Goal: Task Accomplishment & Management: Manage account settings

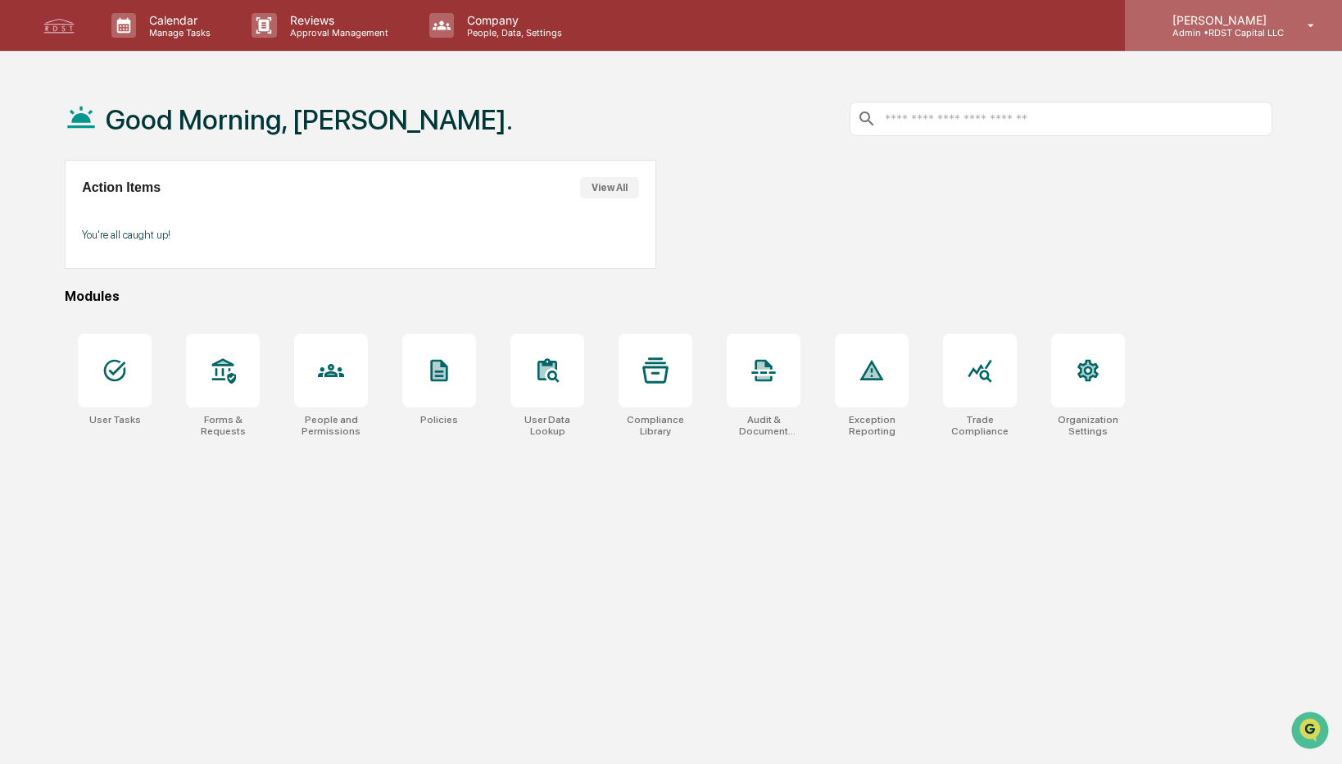
click at [1208, 31] on p "Admin • RDST Capital LLC" at bounding box center [1221, 32] width 125 height 11
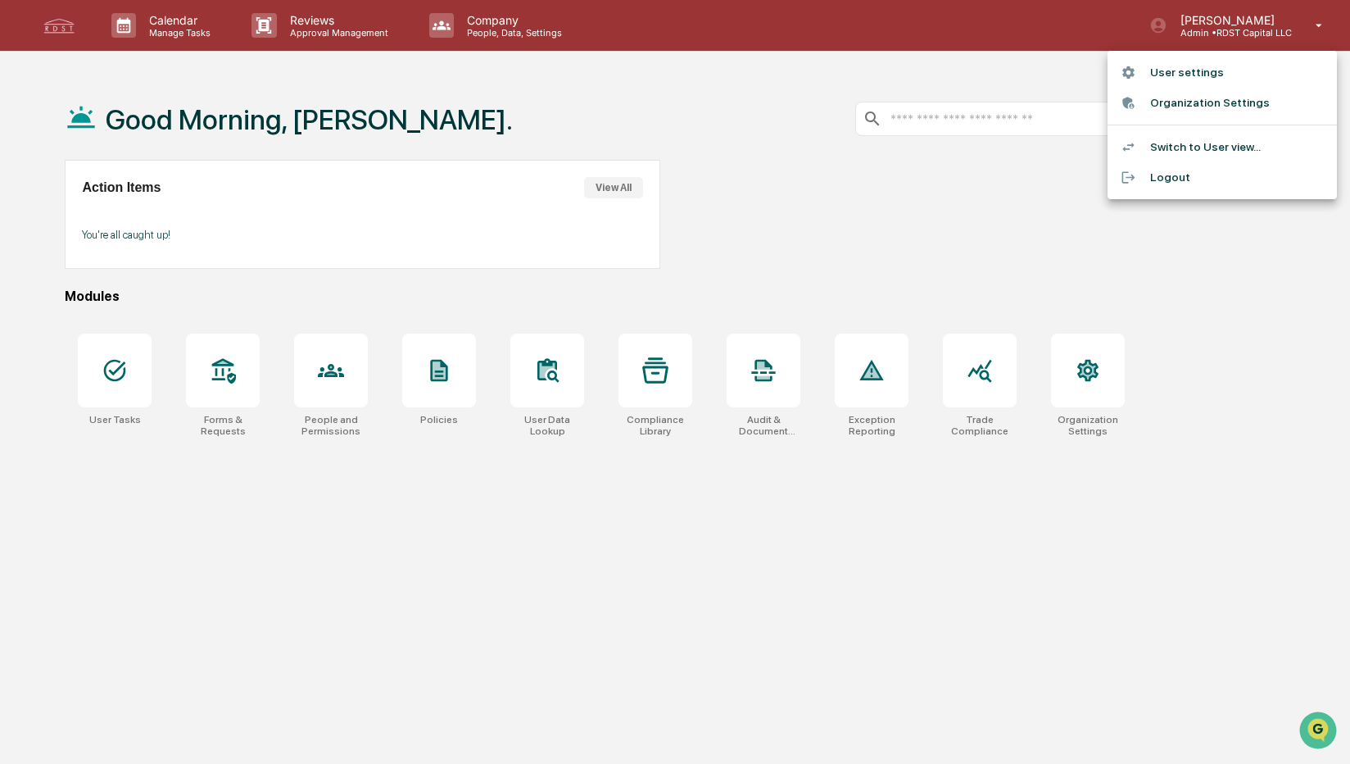
click at [1182, 151] on li "Switch to User view..." at bounding box center [1222, 147] width 229 height 30
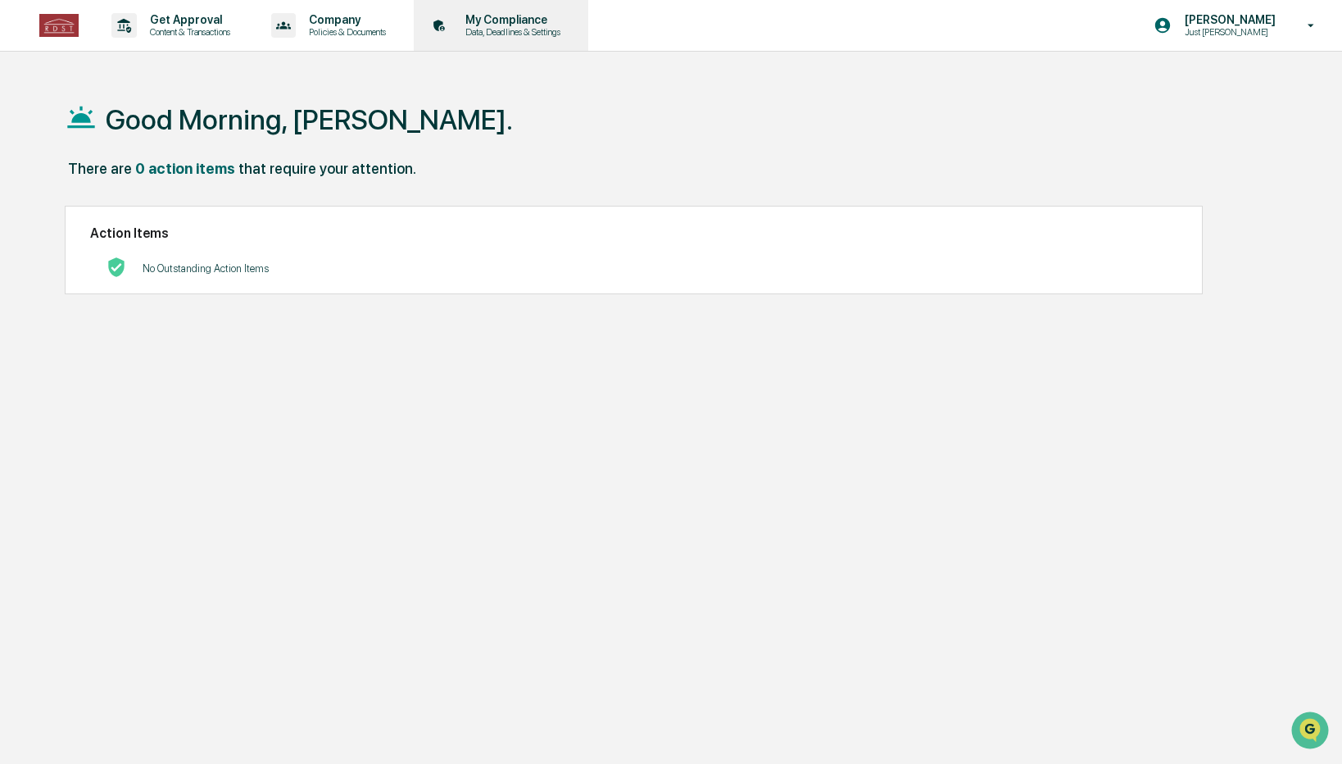
click at [505, 20] on p "My Compliance" at bounding box center [510, 19] width 116 height 13
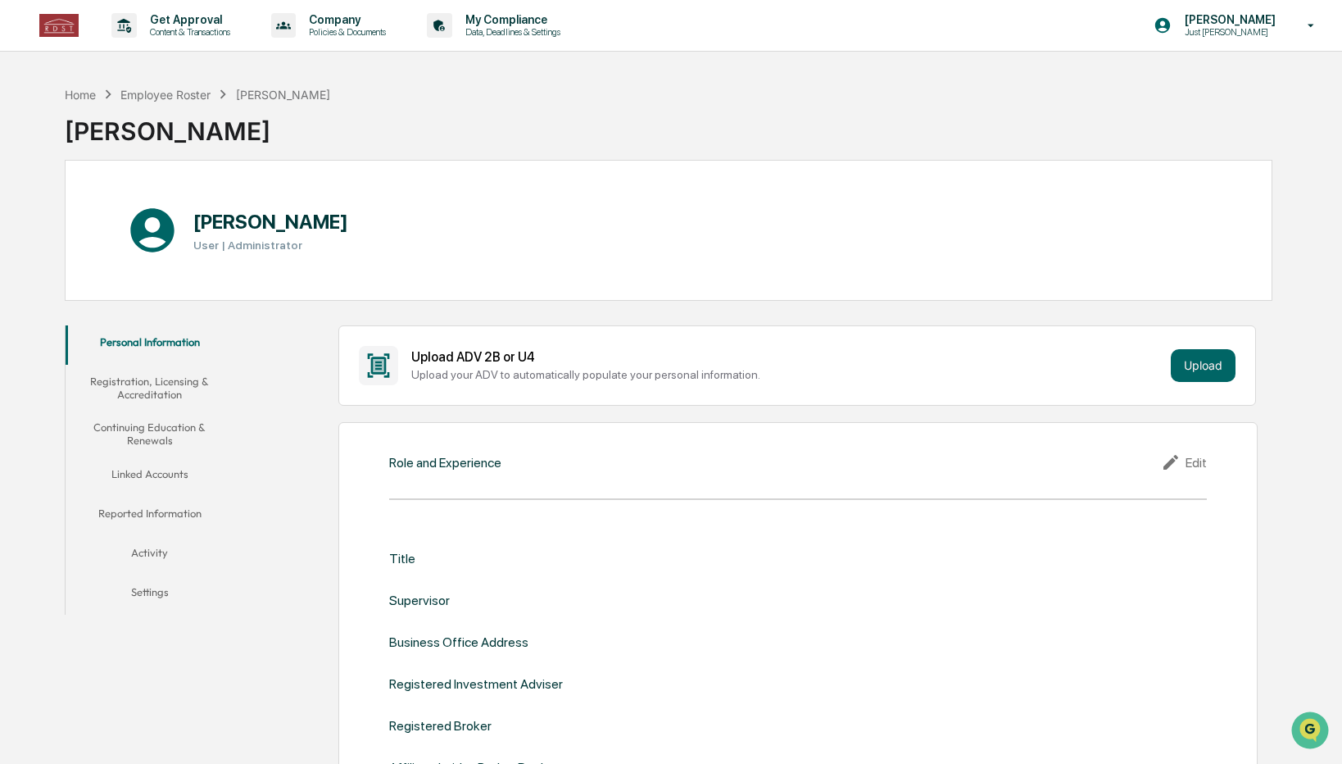
click at [142, 469] on button "Linked Accounts" at bounding box center [150, 476] width 168 height 39
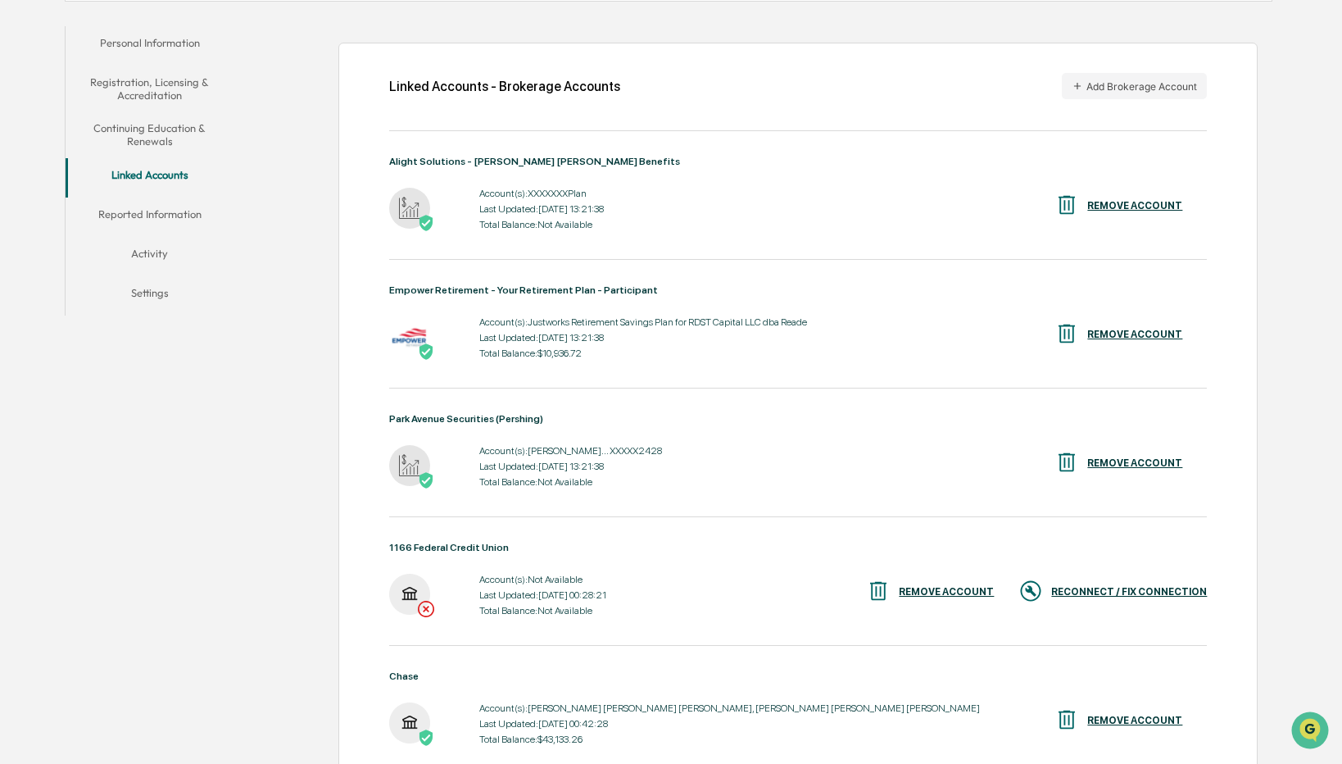
scroll to position [293, 0]
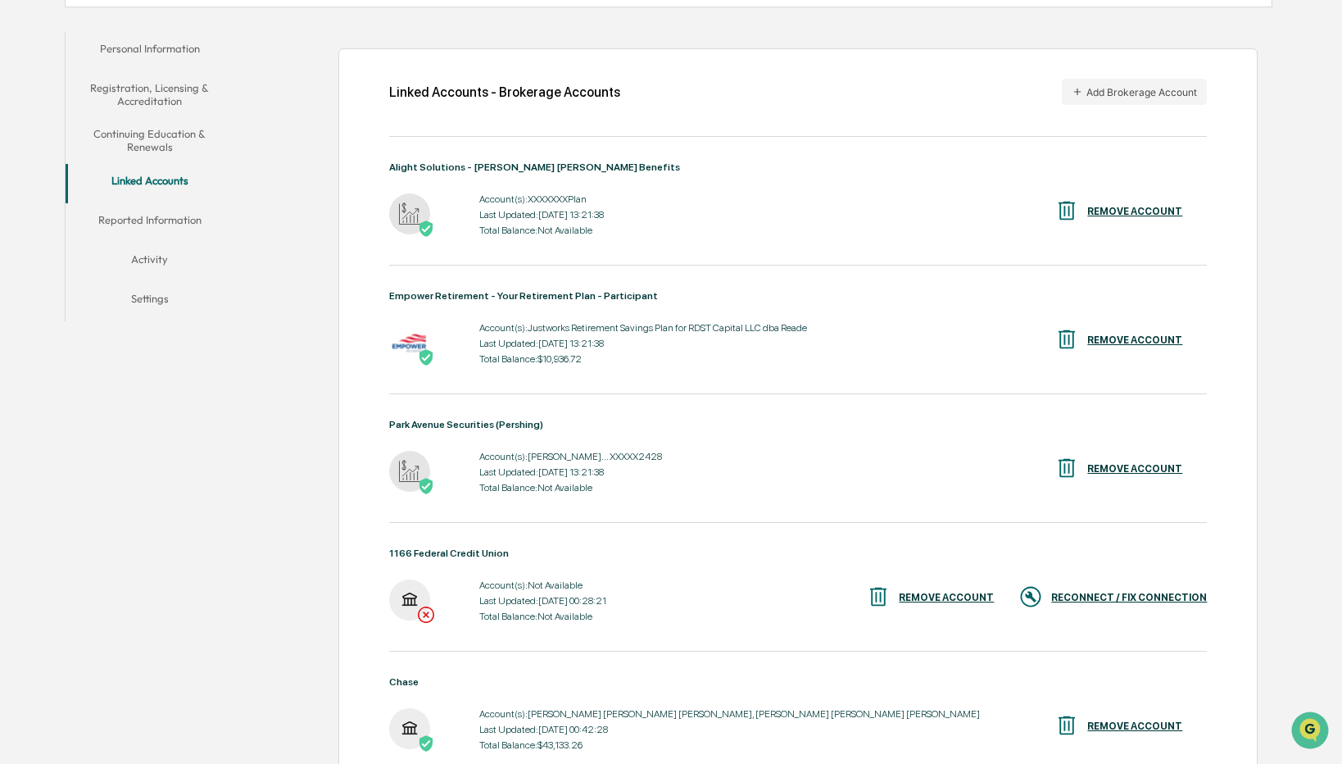
click at [1240, 528] on div "Linked Accounts - Brokerage Accounts Add Brokerage Account Alight Solutions - […" at bounding box center [797, 506] width 919 height 916
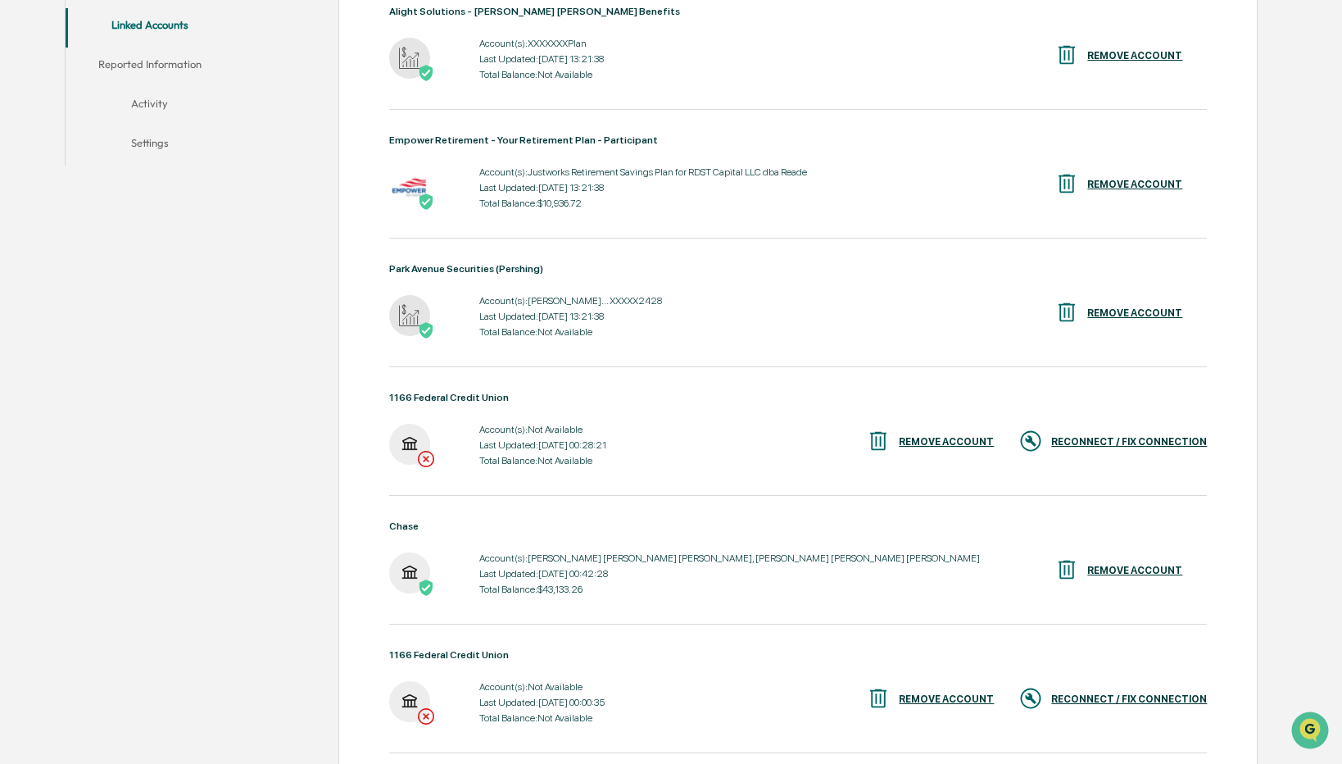
scroll to position [501, 0]
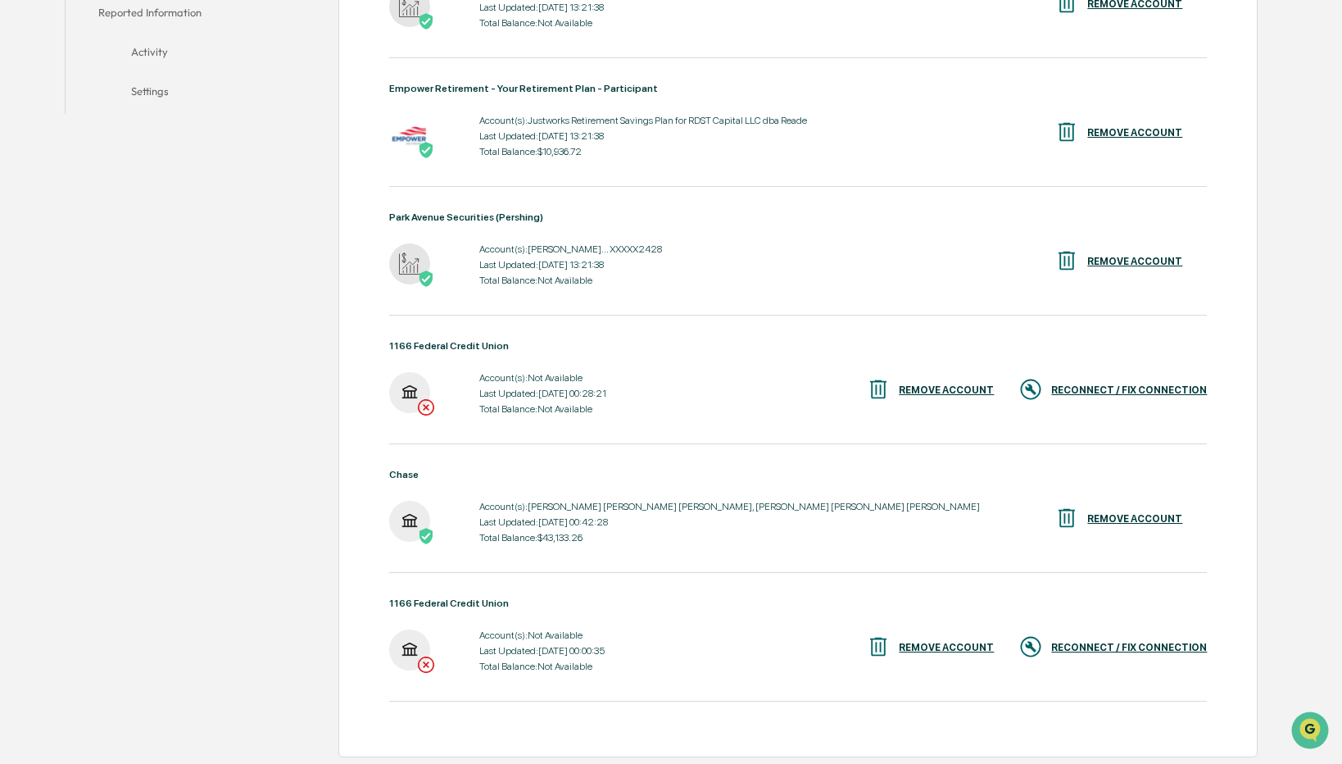
click at [1113, 386] on div "RECONNECT / FIX CONNECTION" at bounding box center [1129, 389] width 156 height 11
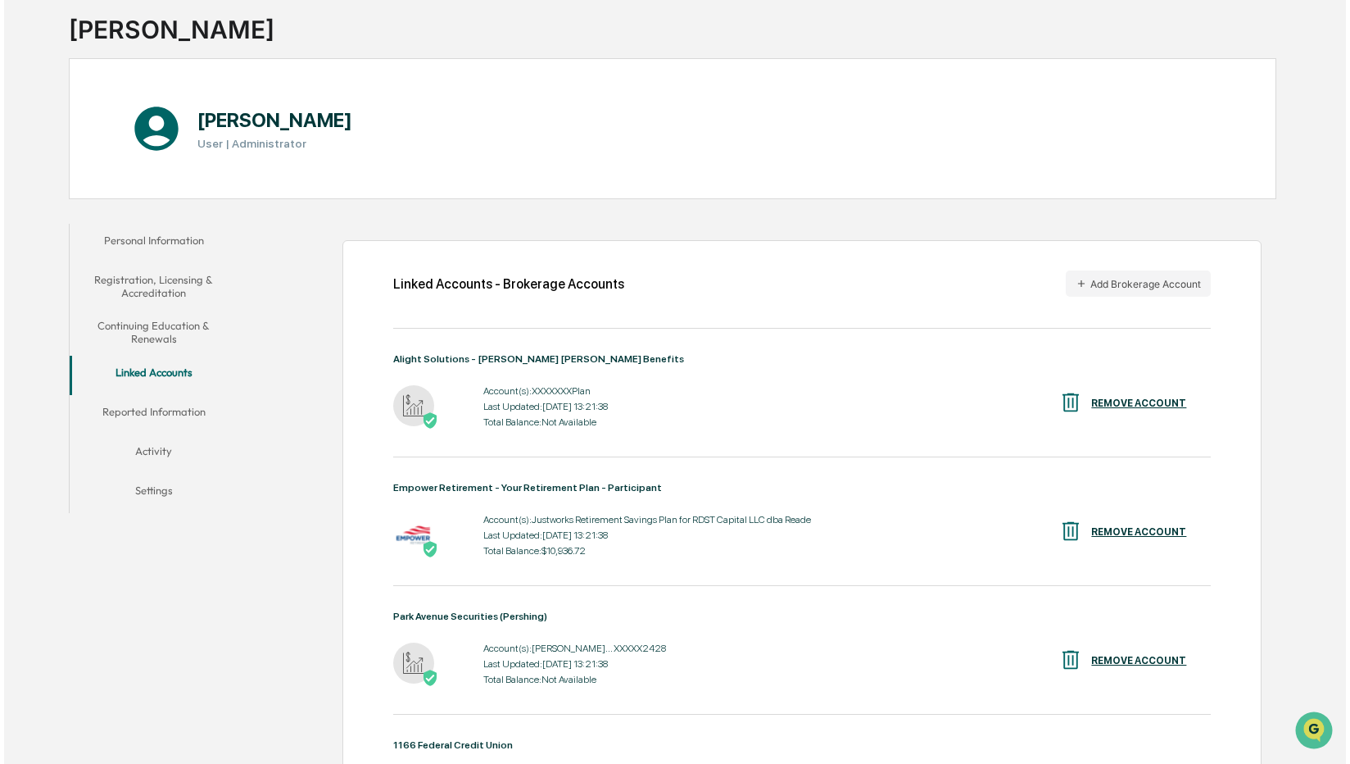
scroll to position [101, 0]
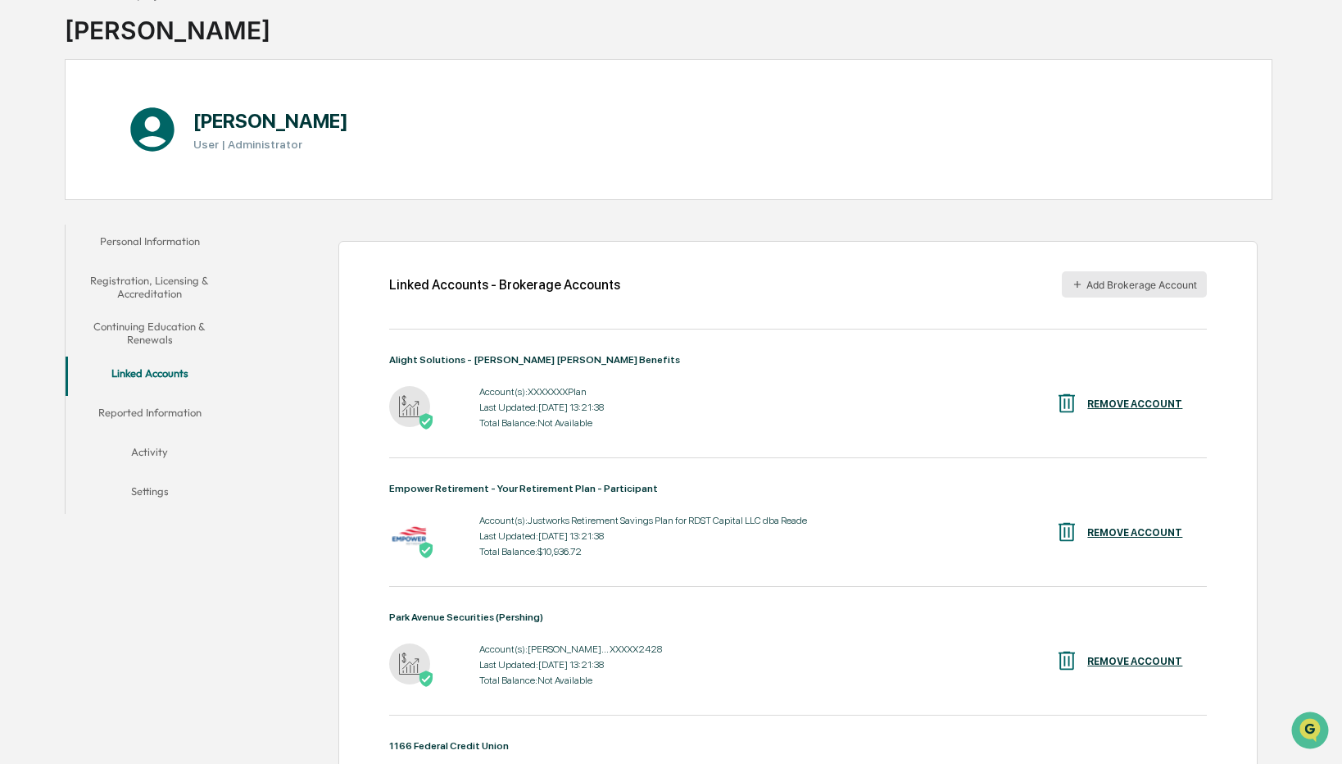
click at [1088, 281] on button "Add Brokerage Account" at bounding box center [1134, 284] width 145 height 26
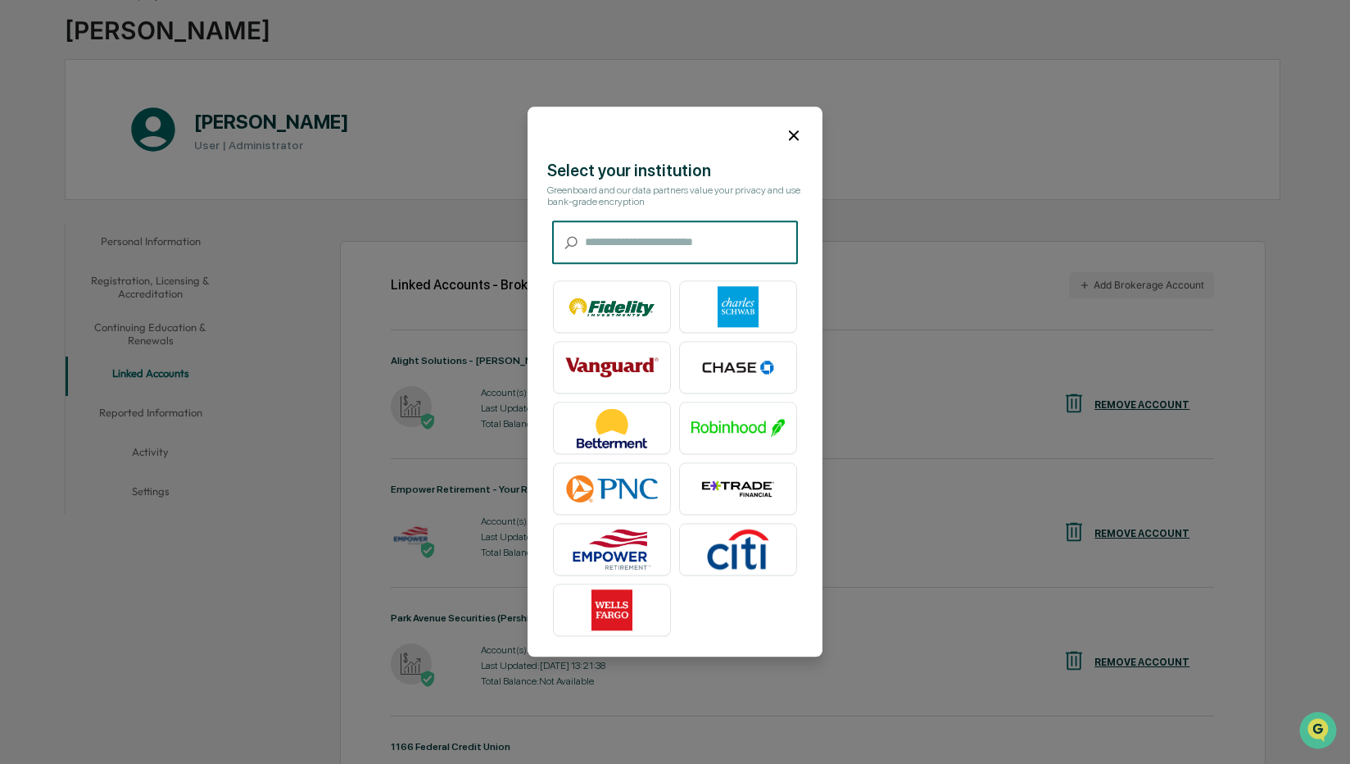
click at [686, 233] on input "text" at bounding box center [691, 242] width 213 height 43
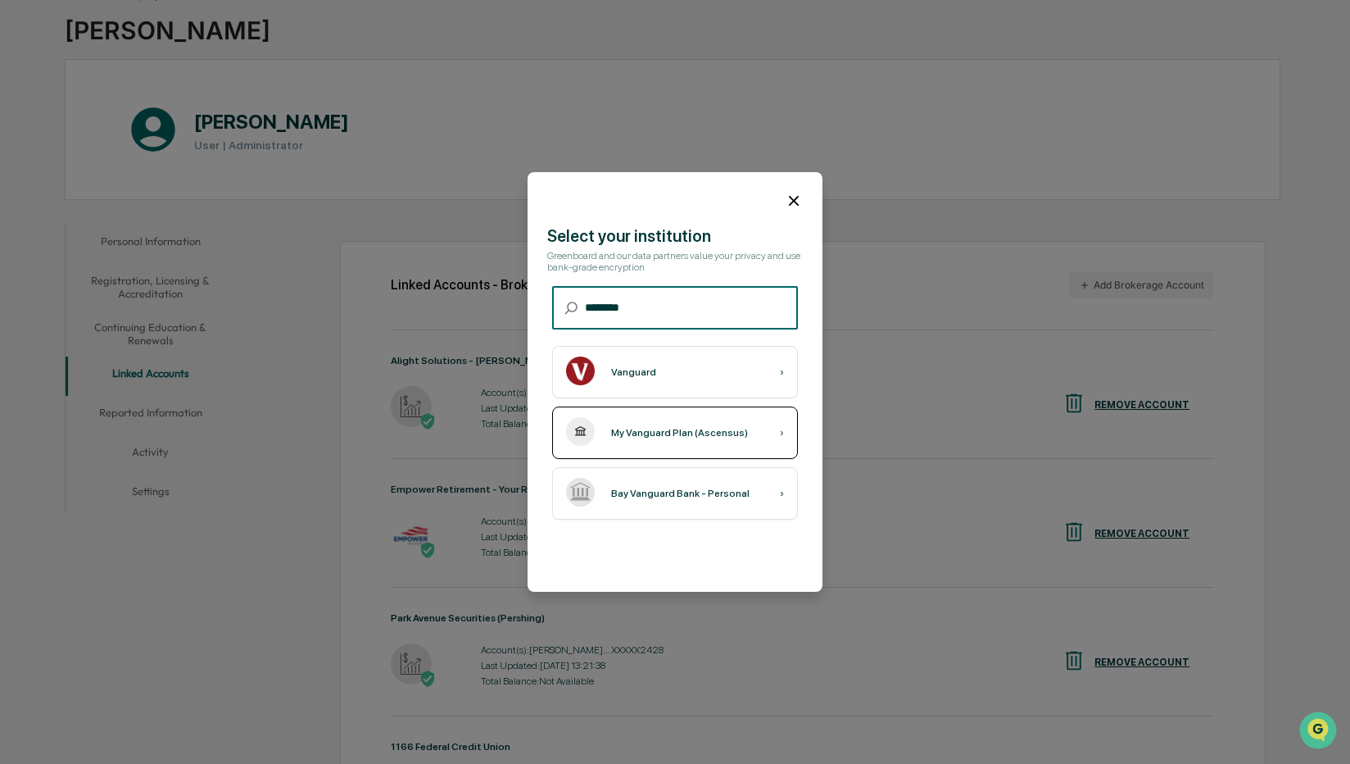
type input "********"
click at [676, 445] on div "My Vanguard Plan (Ascensus) ›" at bounding box center [675, 432] width 246 height 52
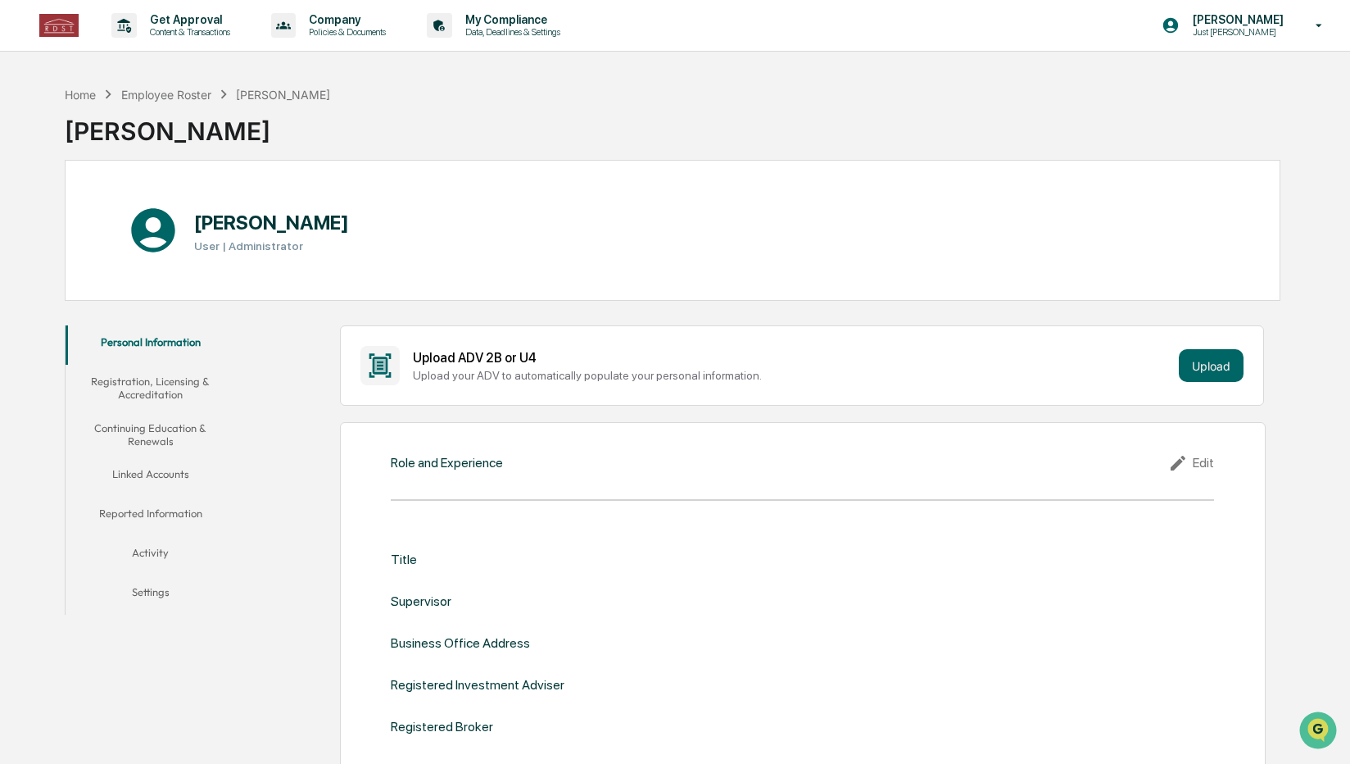
click at [157, 478] on button "Linked Accounts" at bounding box center [151, 476] width 170 height 39
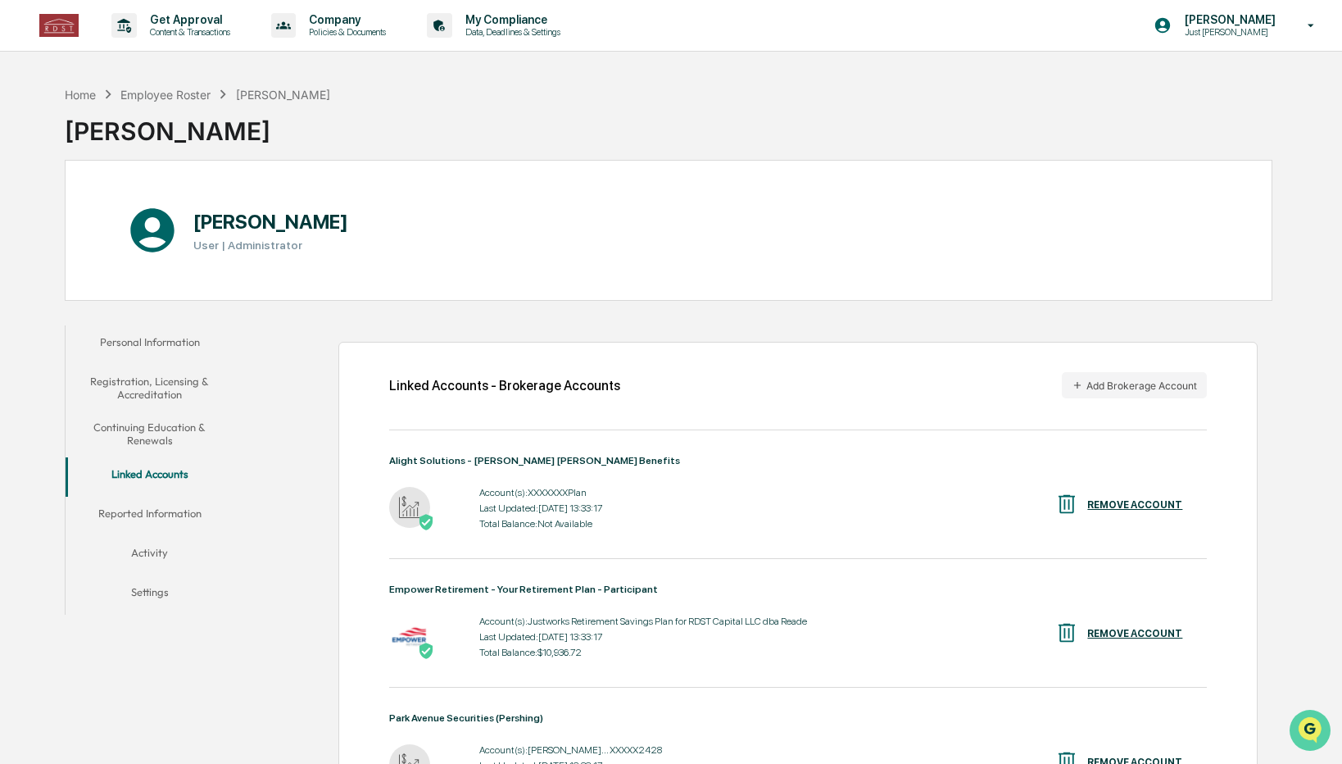
click at [1314, 737] on icon "Open customer support" at bounding box center [1310, 750] width 41 height 41
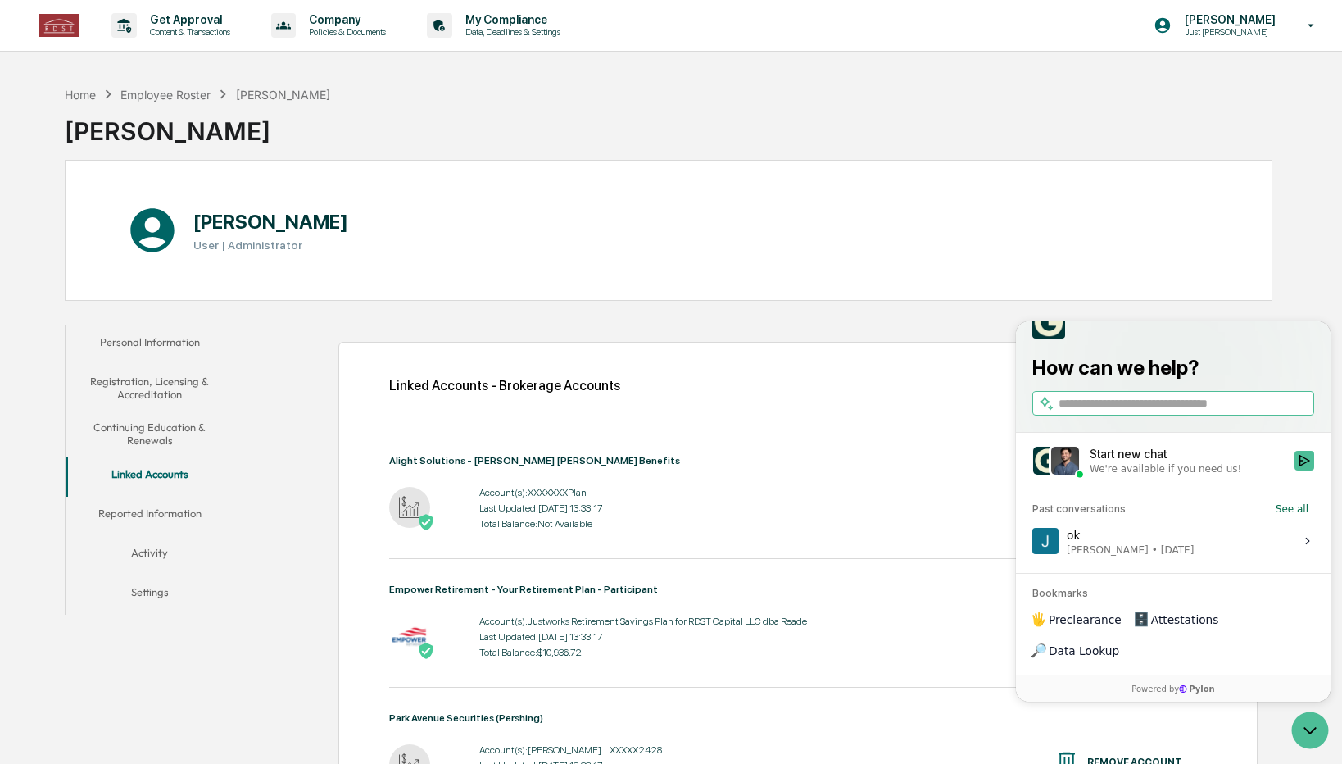
click at [1154, 412] on input "search" at bounding box center [1184, 403] width 252 height 17
type input "**********"
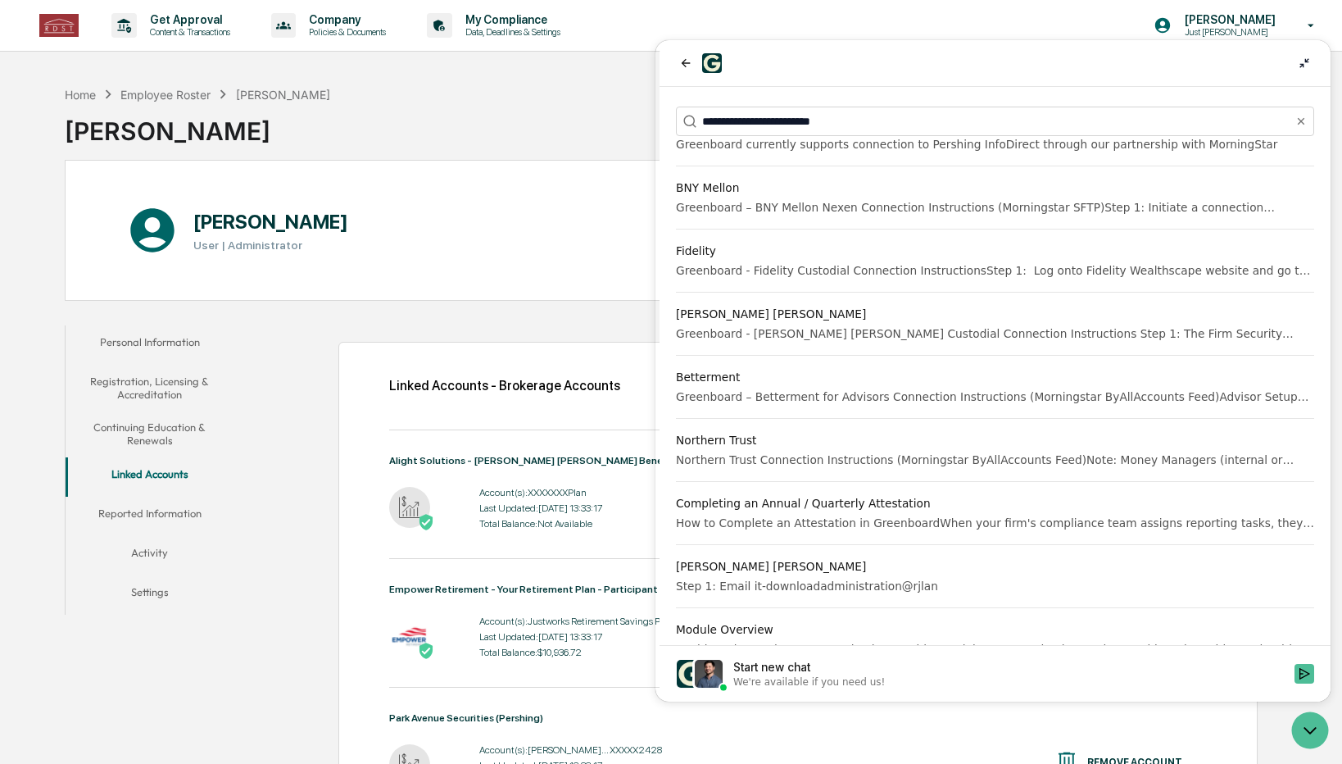
scroll to position [1022, 0]
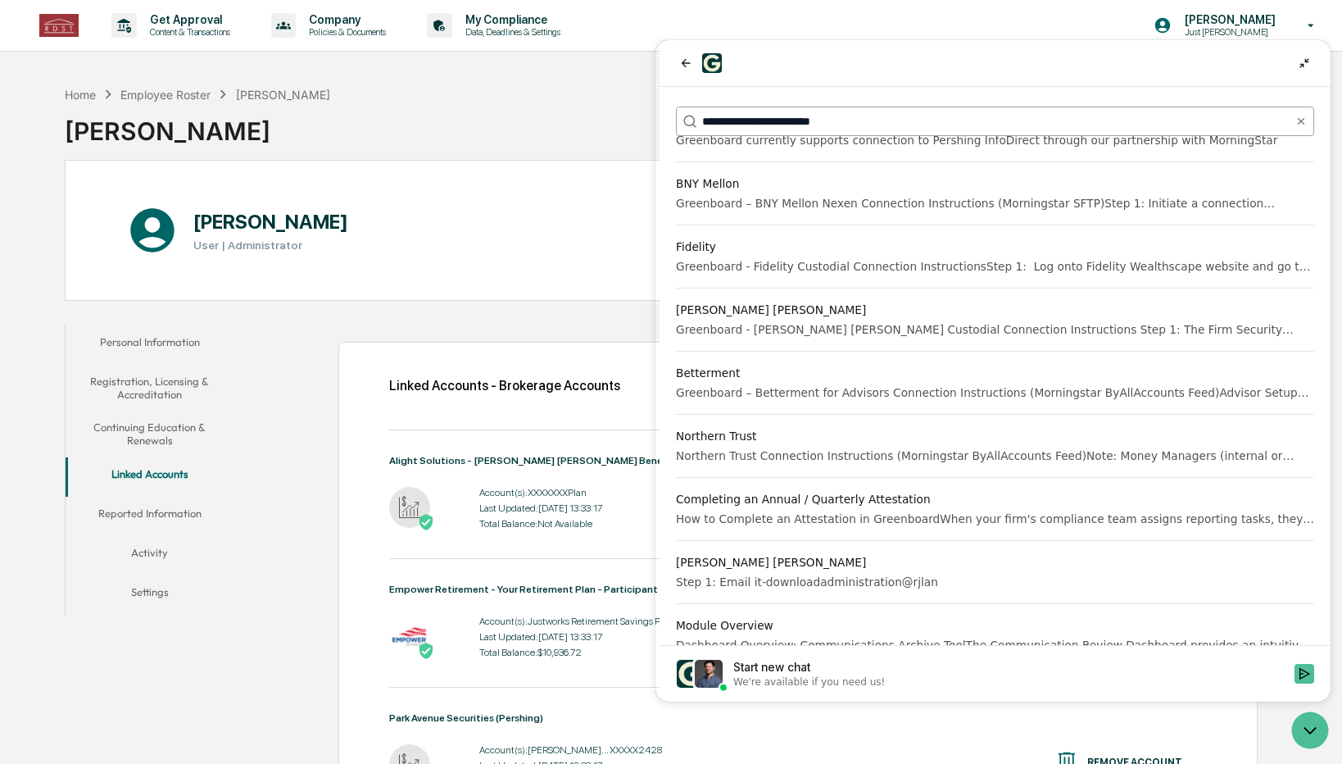
click at [791, 124] on input "**********" at bounding box center [994, 121] width 584 height 17
click at [790, 124] on input "**********" at bounding box center [994, 121] width 584 height 17
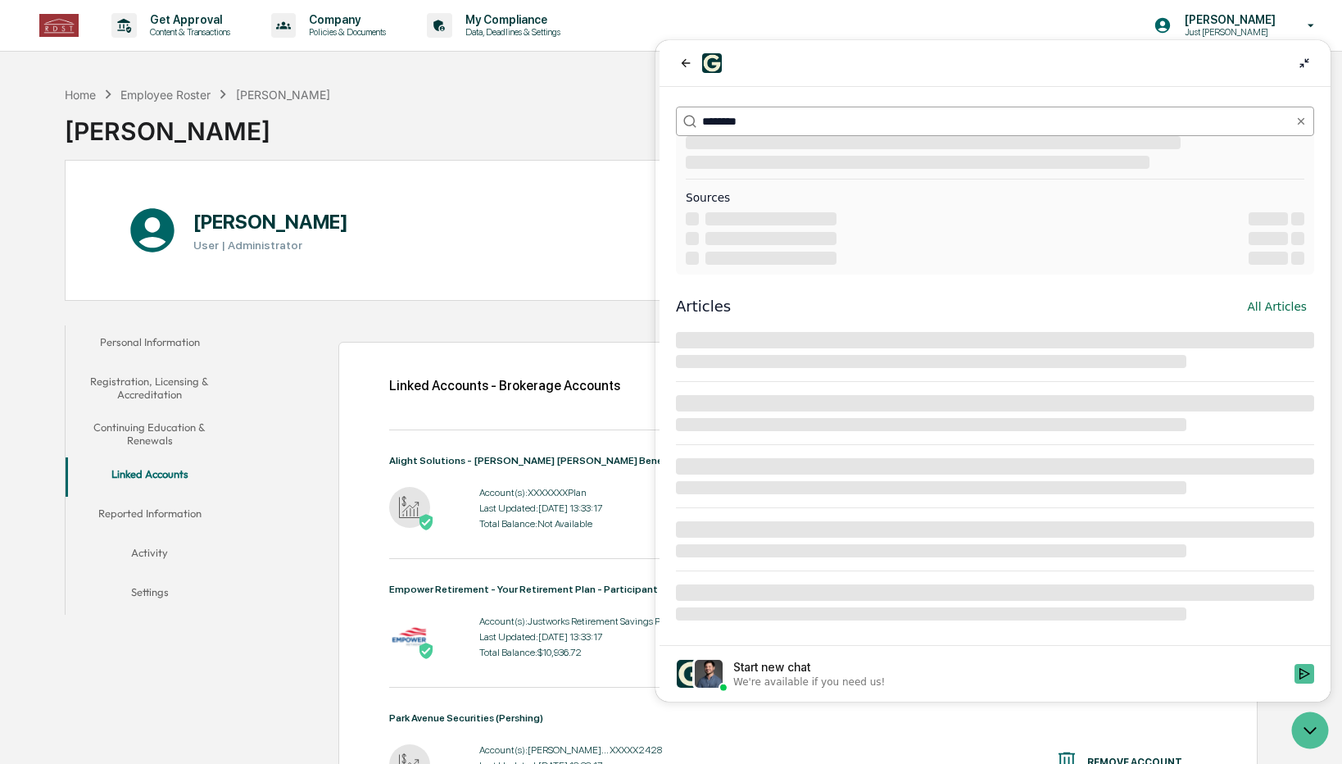
scroll to position [0, 0]
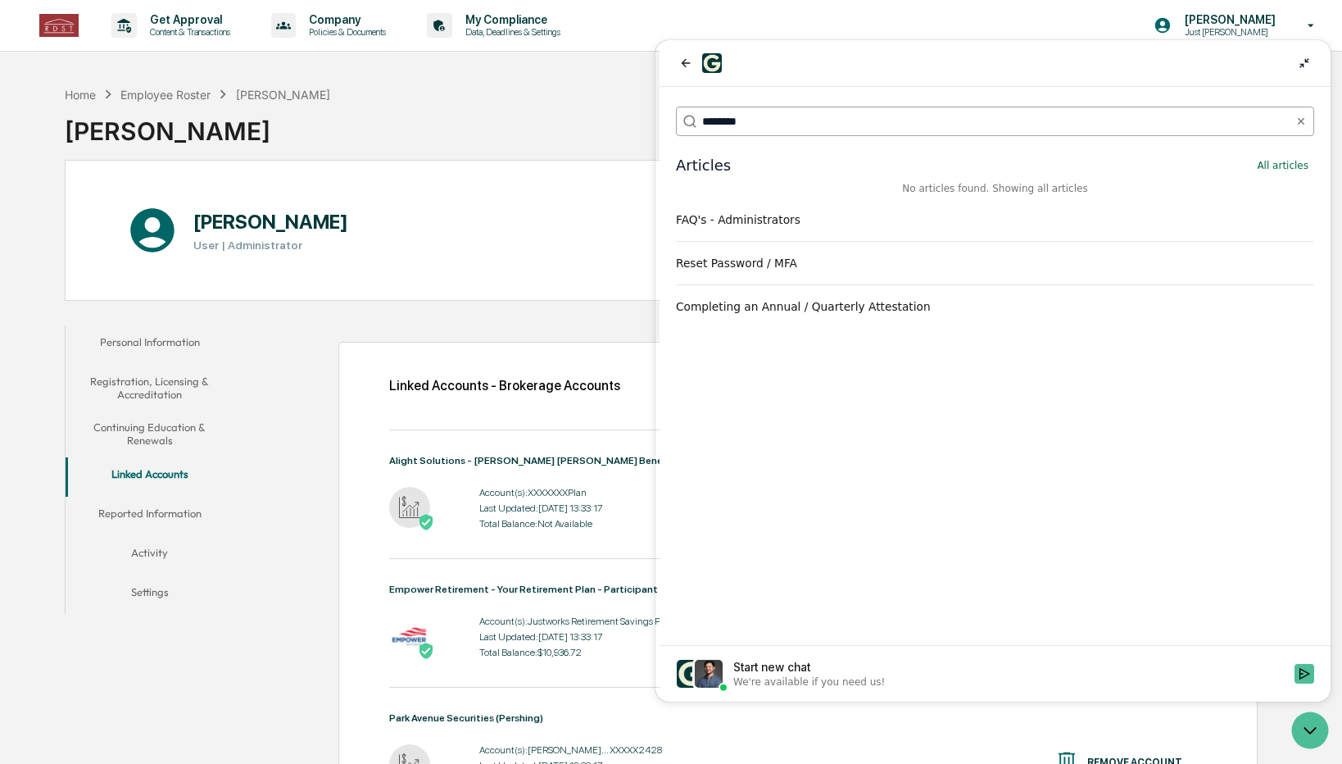
type input "********"
click at [416, 284] on div "[PERSON_NAME] User | Administrator" at bounding box center [669, 230] width 1208 height 141
click at [495, 289] on div "[PERSON_NAME] User | Administrator" at bounding box center [669, 230] width 1208 height 141
click at [1303, 115] on icon "Clear" at bounding box center [1300, 121] width 13 height 13
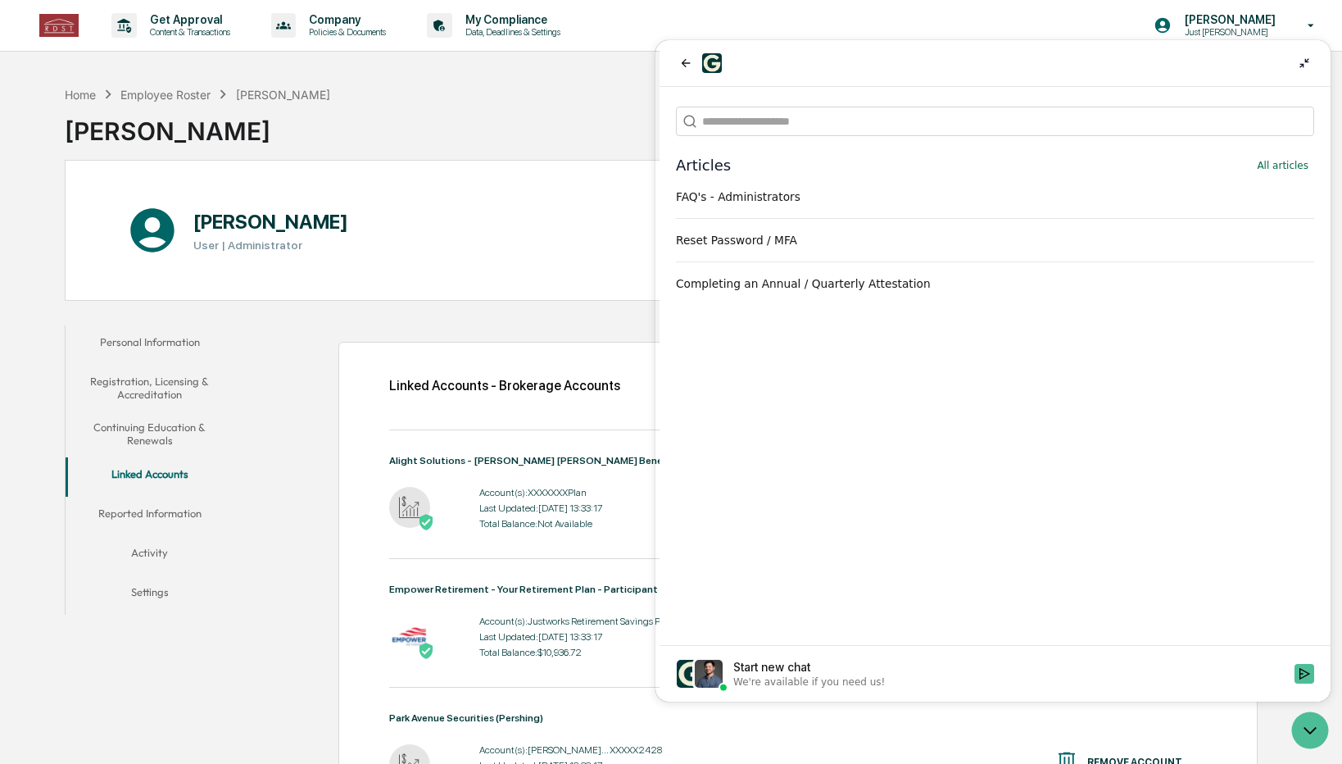
click at [457, 263] on div "[PERSON_NAME] User | Administrator" at bounding box center [669, 230] width 1208 height 141
click at [578, 269] on div "[PERSON_NAME] User | Administrator" at bounding box center [669, 230] width 1208 height 141
click at [686, 55] on button "back" at bounding box center [686, 63] width 20 height 20
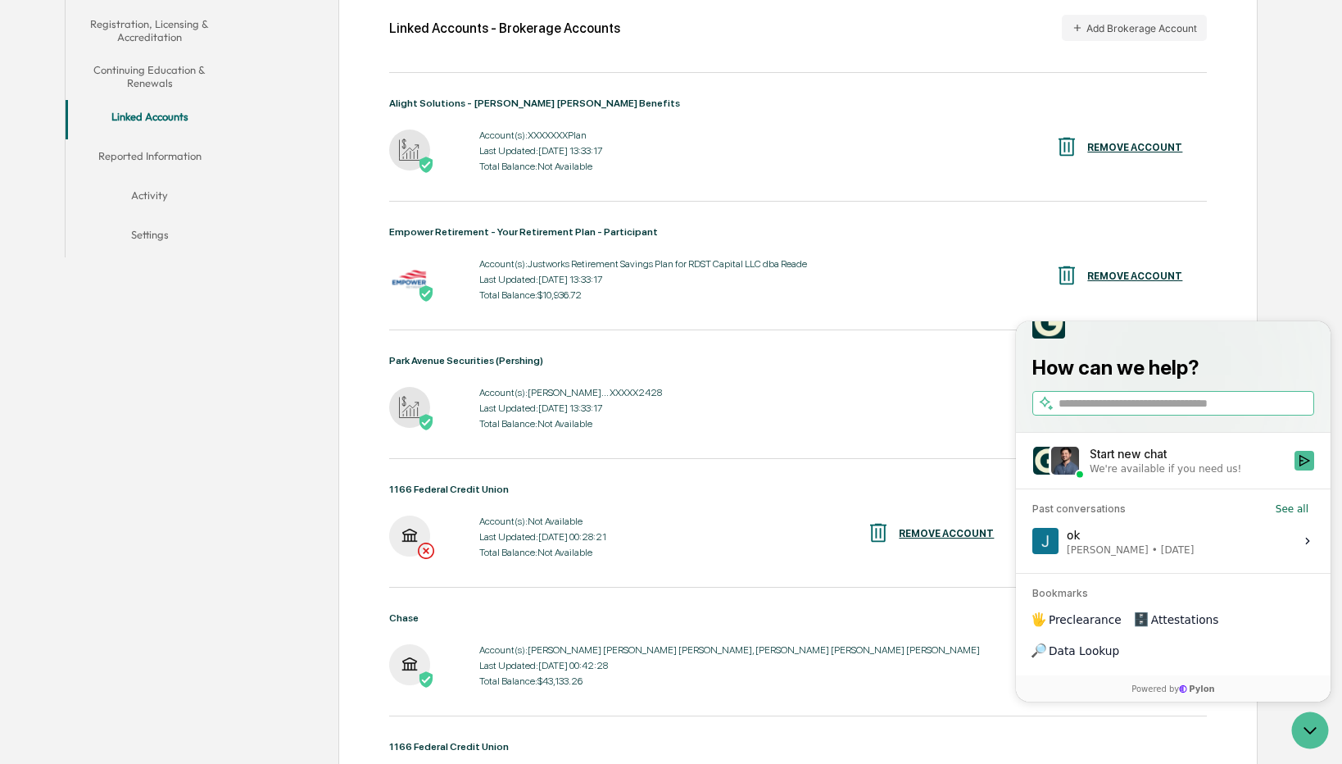
scroll to position [501, 0]
